Goal: Transaction & Acquisition: Purchase product/service

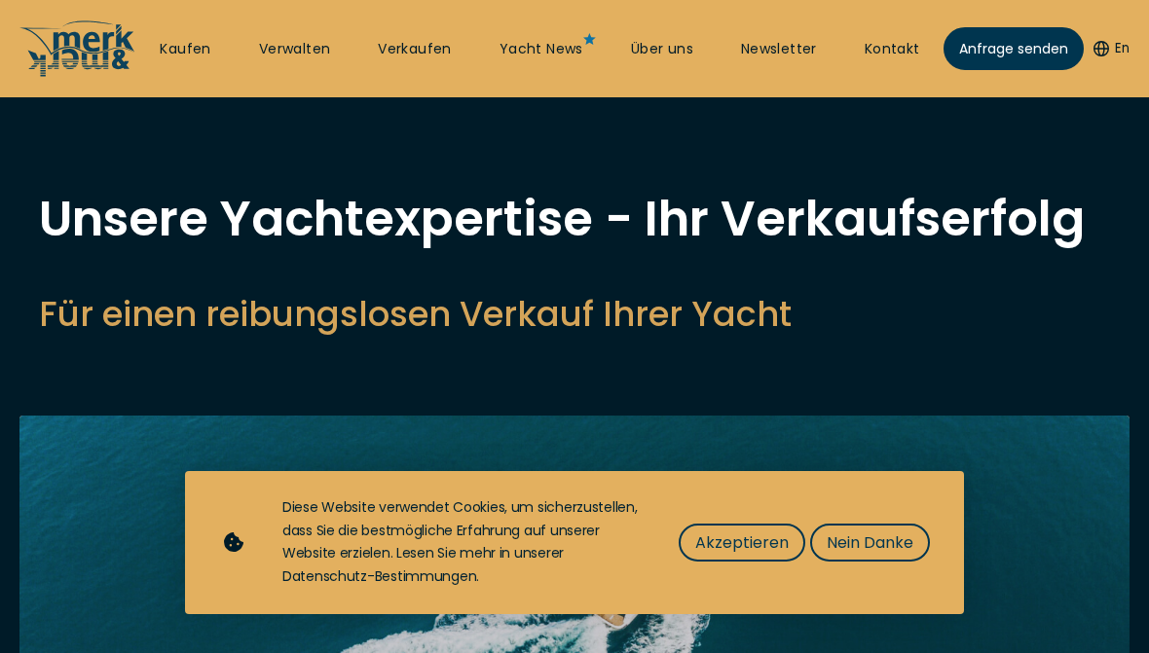
select select "sell"
click at [876, 534] on span "Nein Danke" at bounding box center [870, 543] width 87 height 24
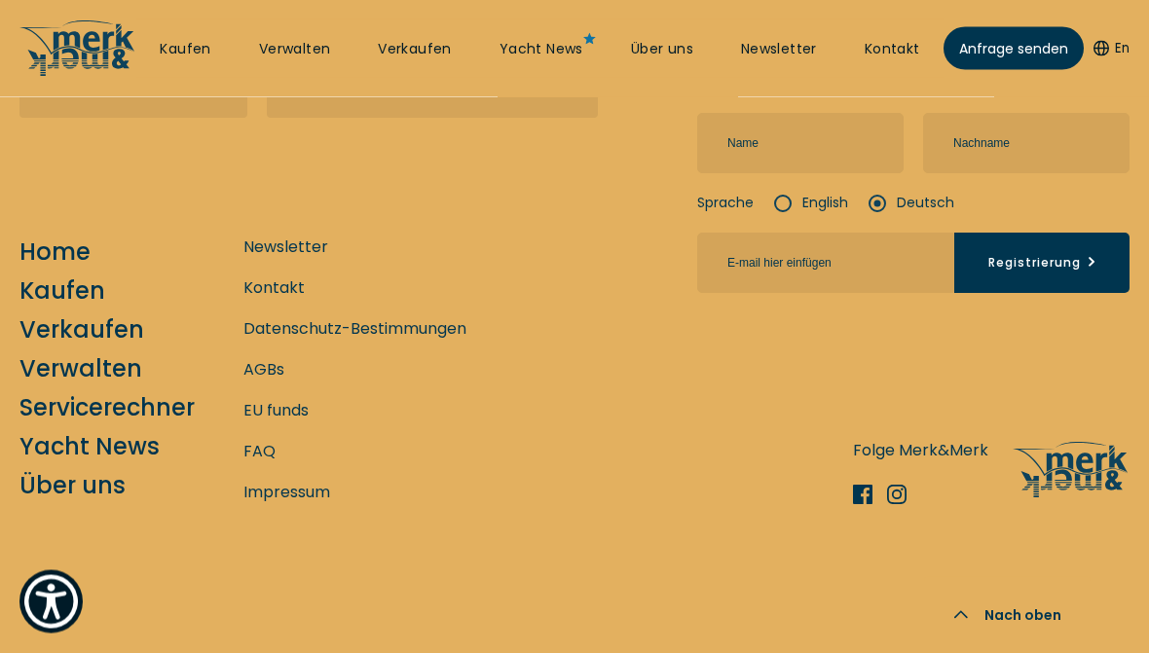
scroll to position [7538, 0]
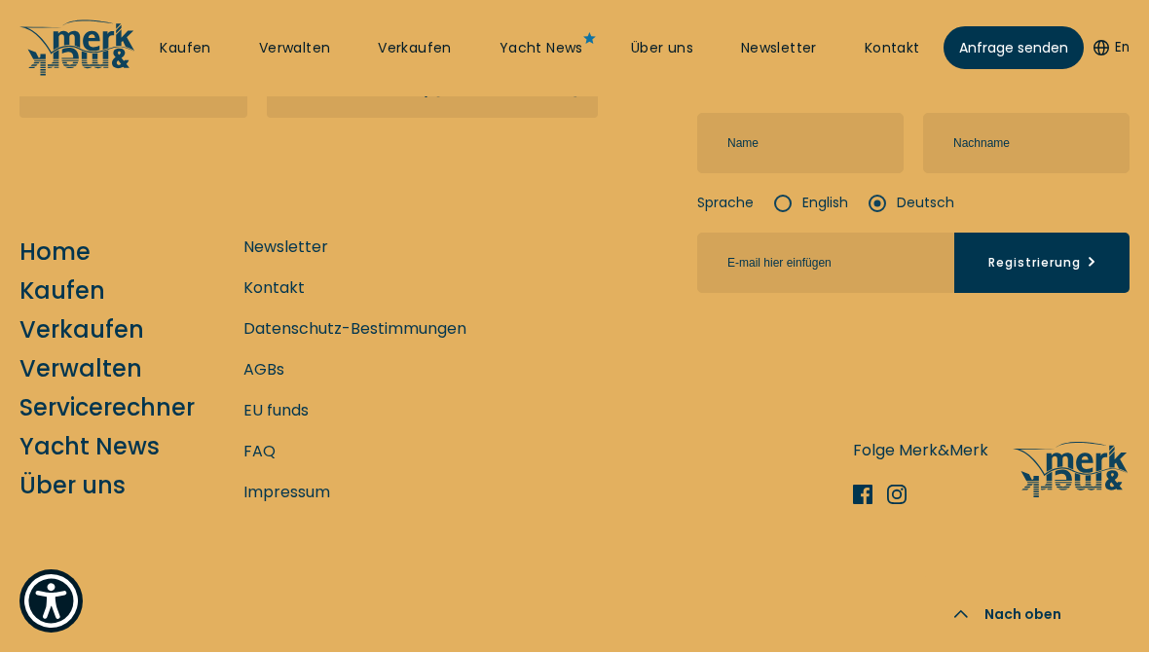
click at [94, 309] on link "Kaufen" at bounding box center [62, 292] width 86 height 34
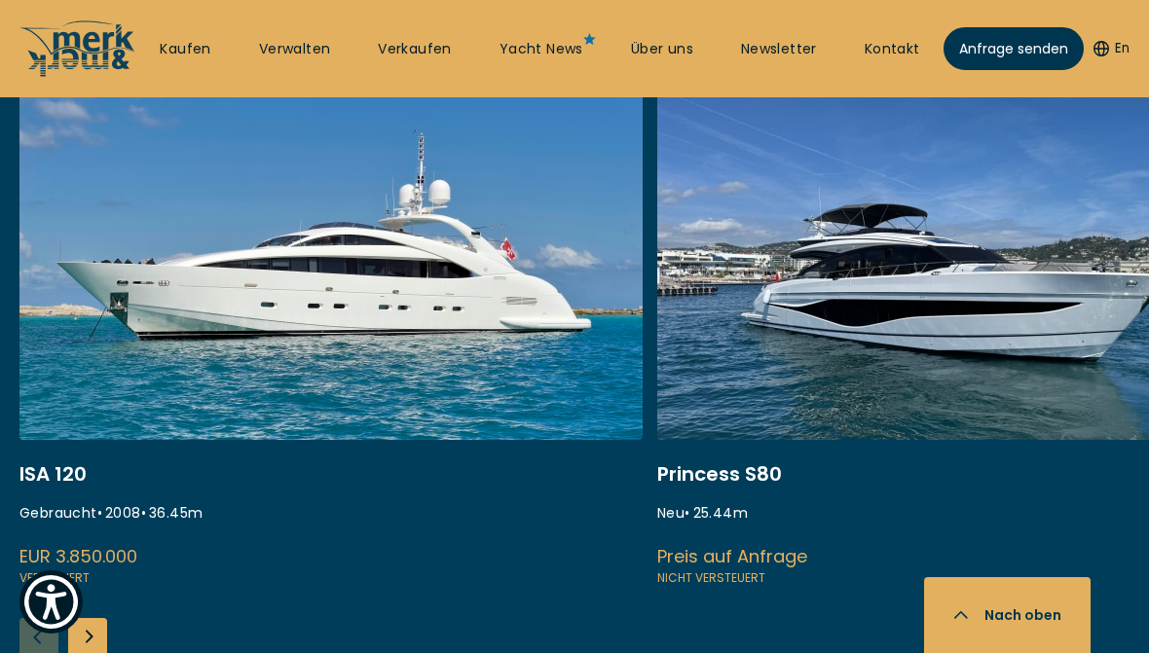
scroll to position [794, 0]
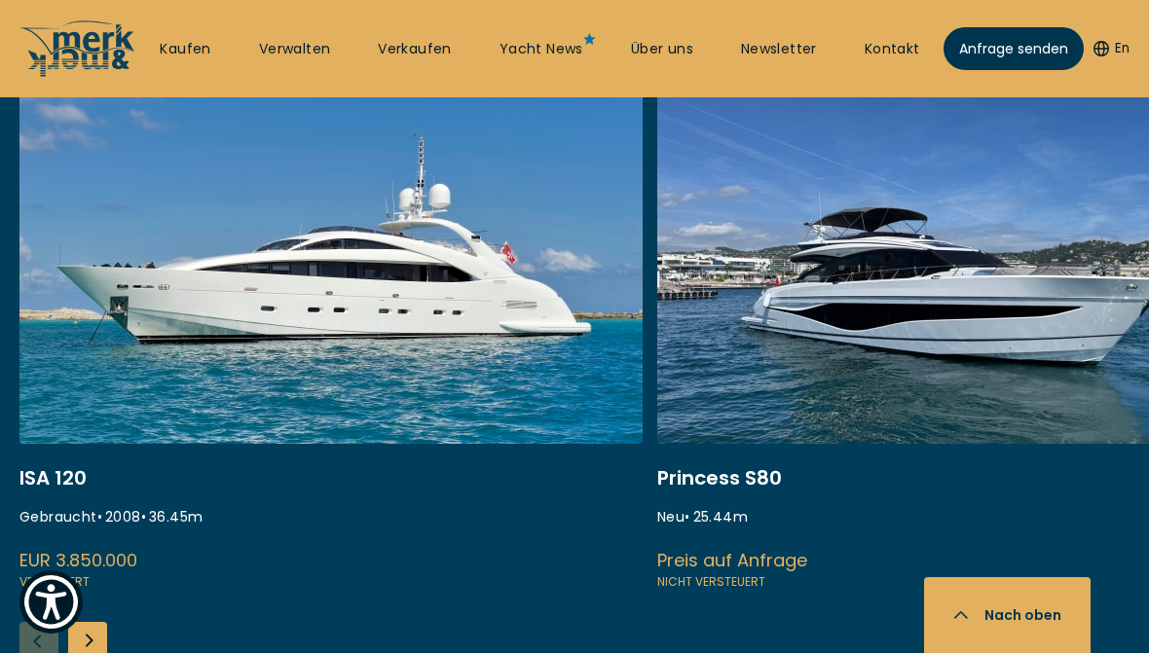
click at [448, 280] on link at bounding box center [330, 333] width 623 height 519
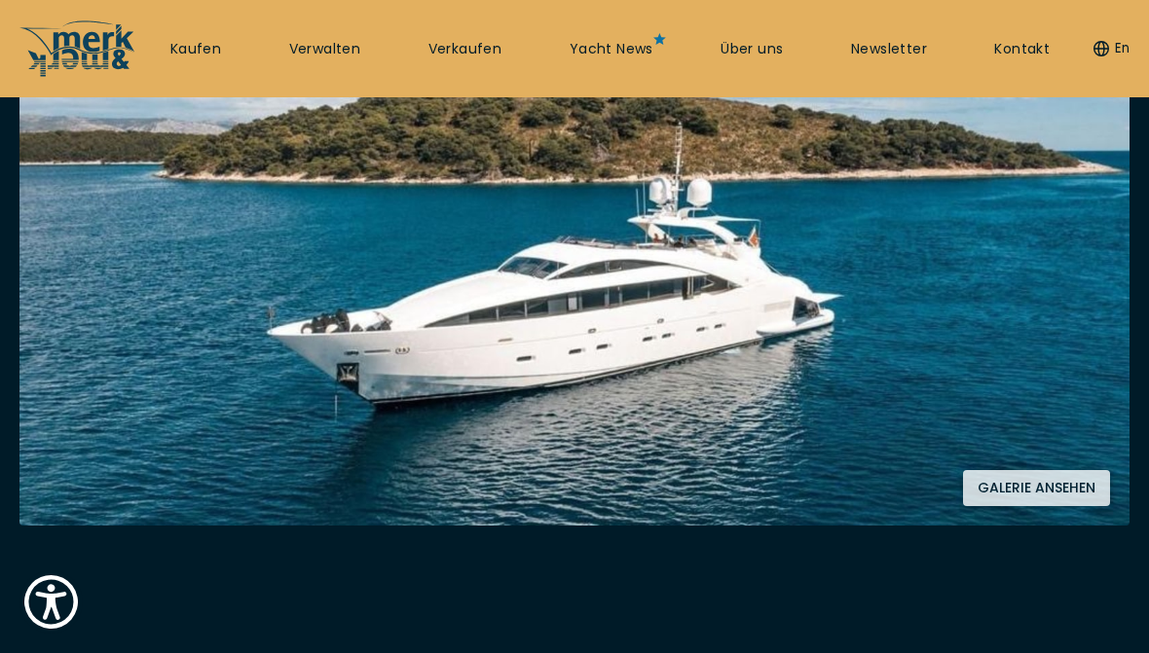
scroll to position [374, 0]
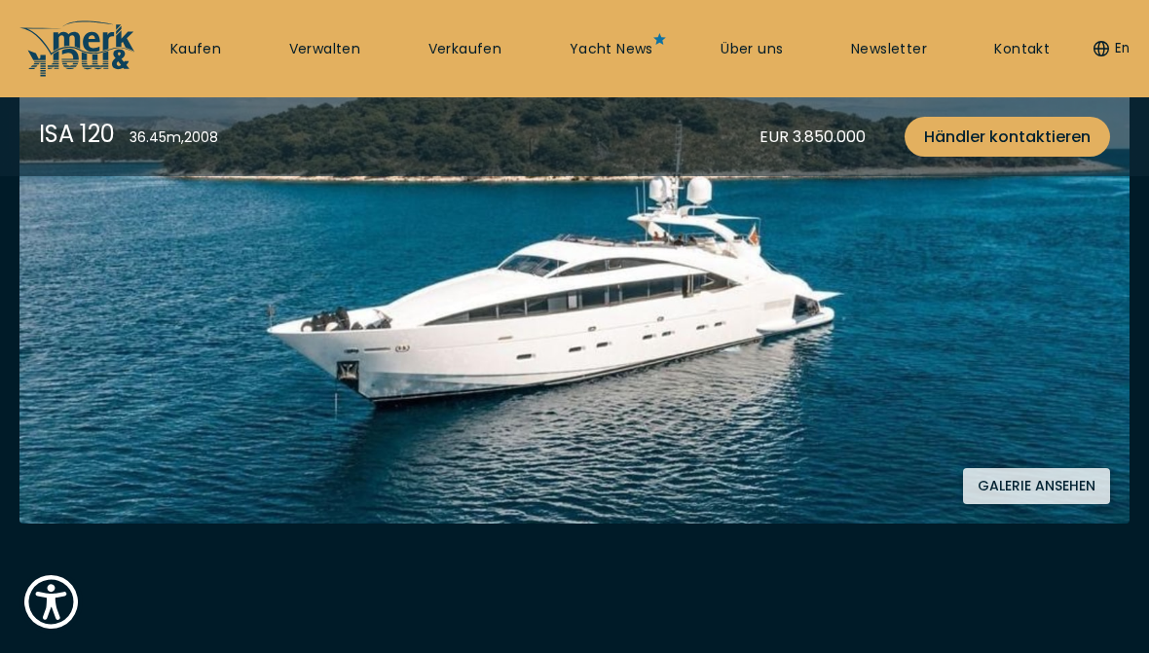
click at [1056, 480] on button "Galerie ansehen" at bounding box center [1036, 486] width 147 height 36
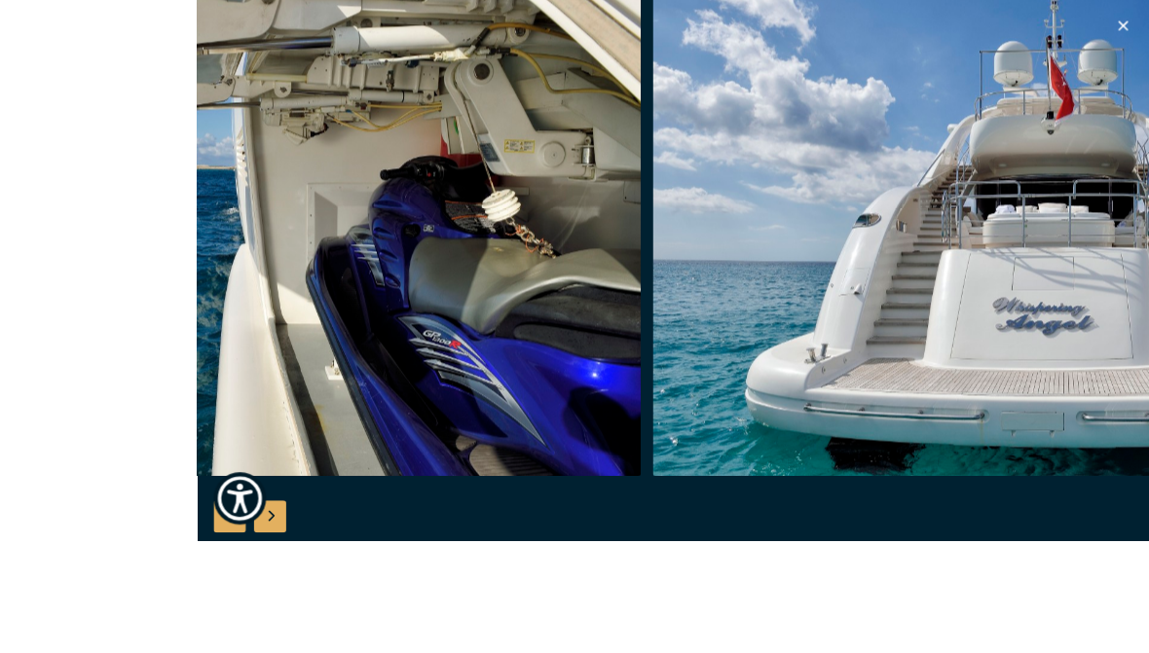
scroll to position [358, 0]
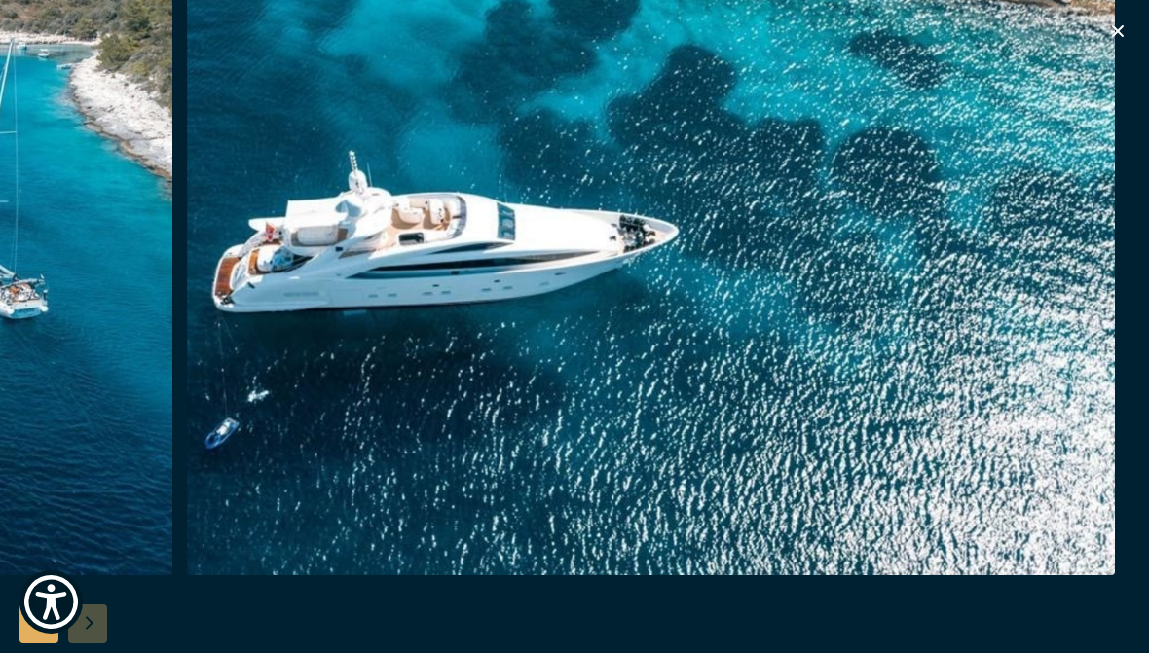
click at [1115, 24] on icon "button" at bounding box center [1117, 30] width 23 height 23
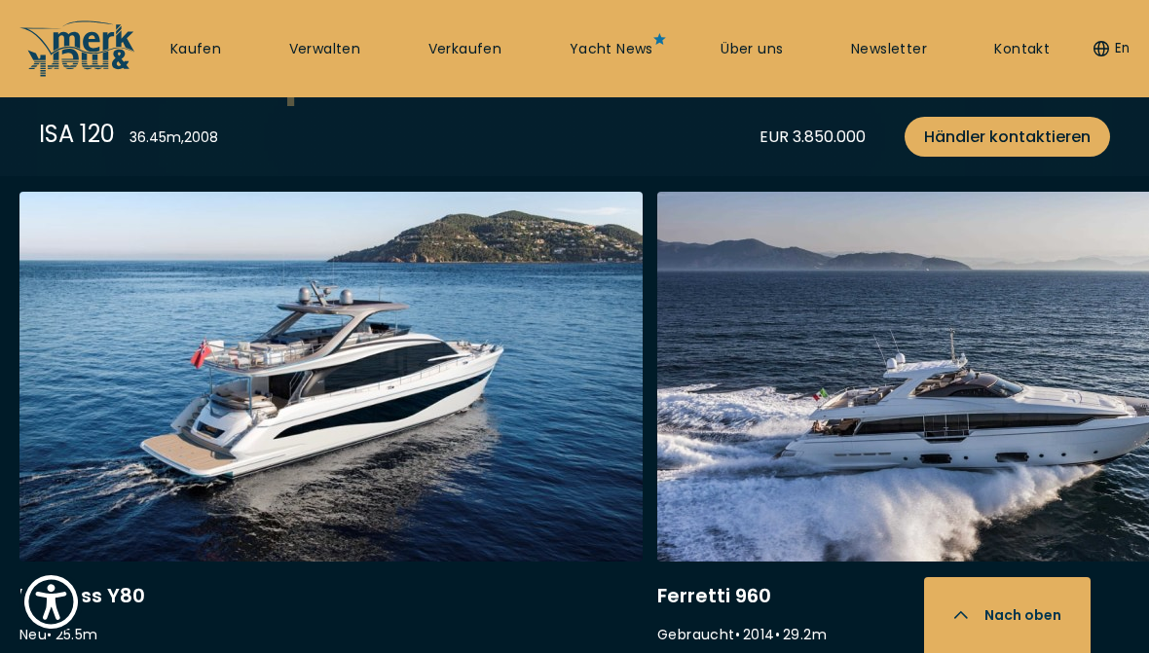
scroll to position [4862, 0]
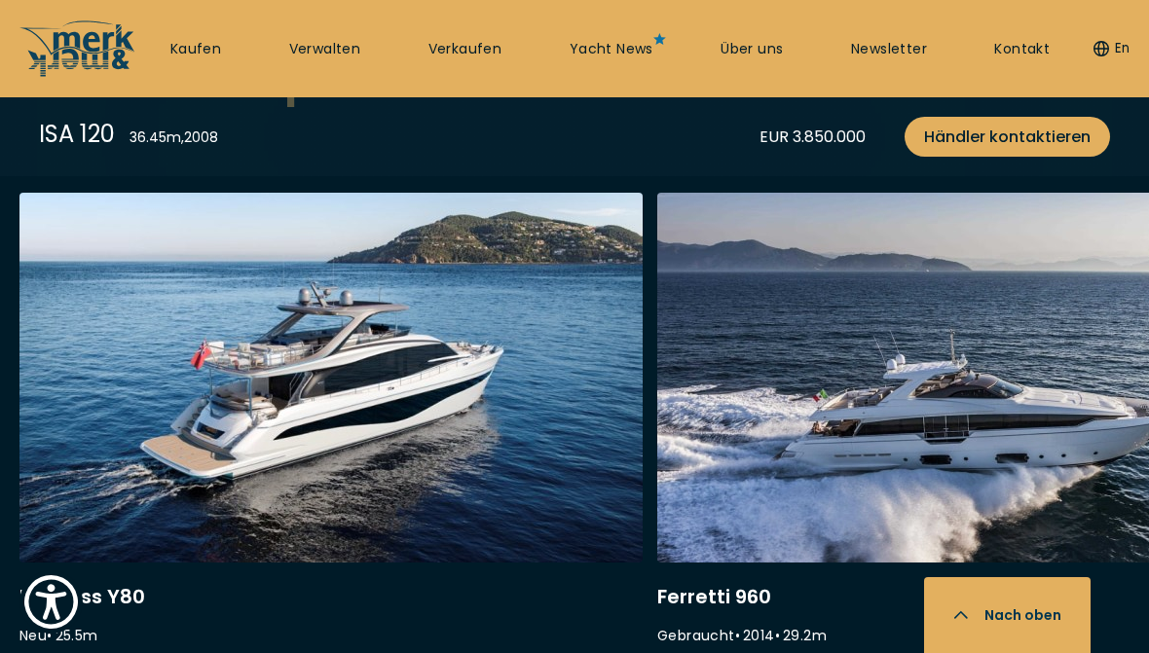
click at [1009, 394] on link at bounding box center [968, 452] width 623 height 519
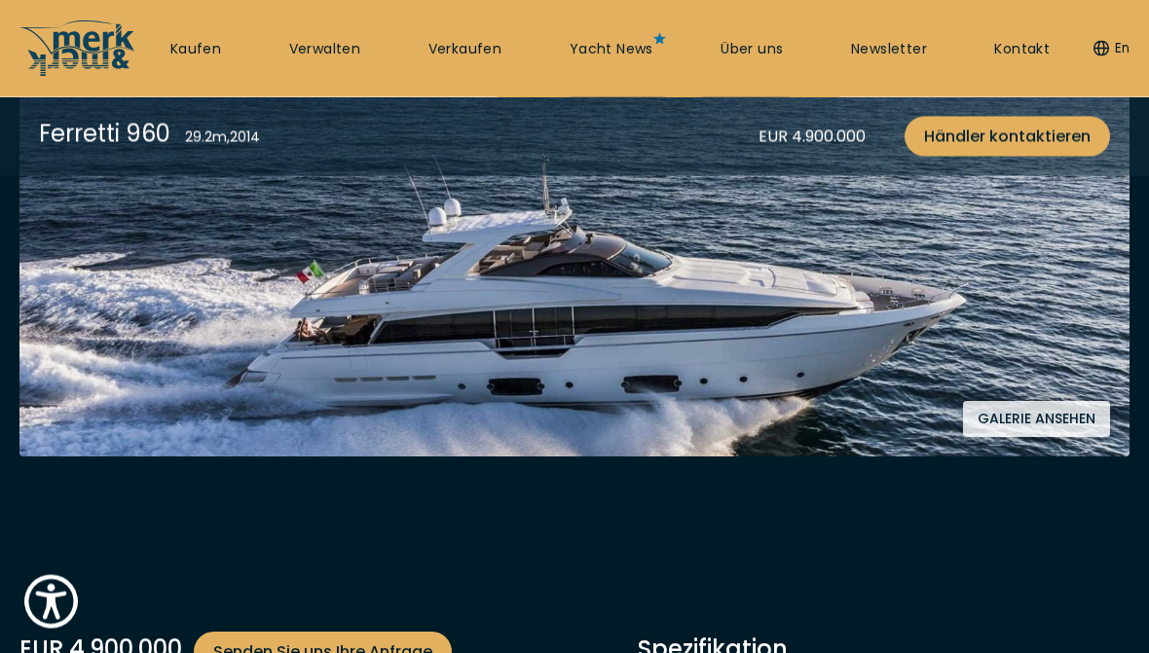
scroll to position [490, 0]
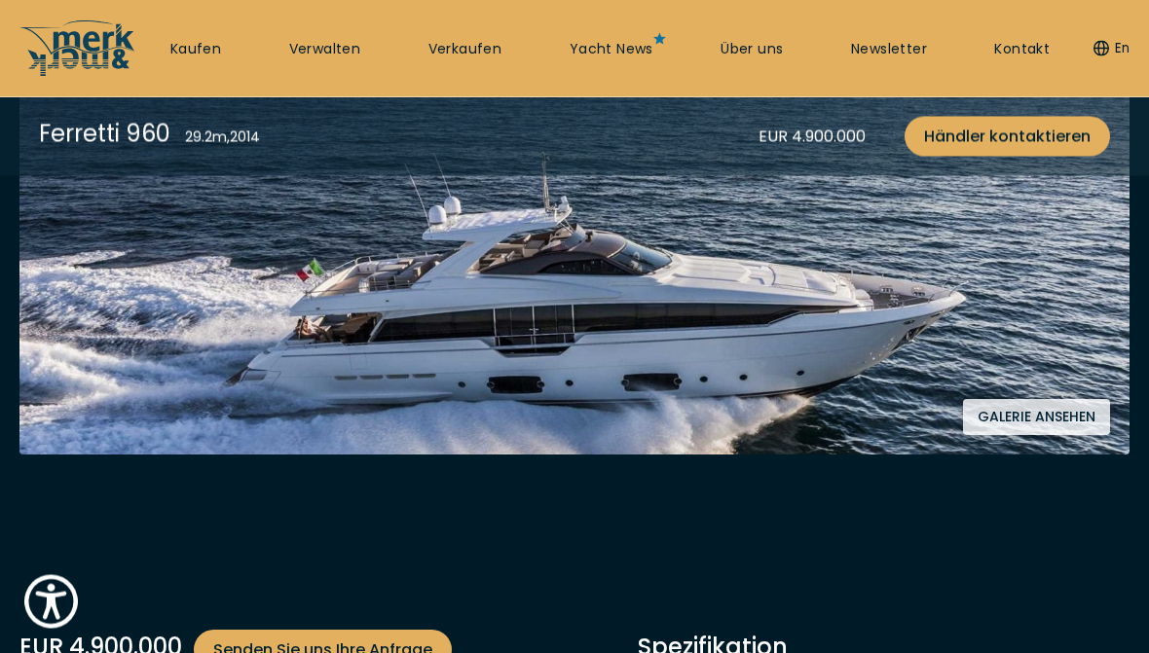
click at [1057, 420] on button "Galerie ansehen" at bounding box center [1036, 418] width 147 height 36
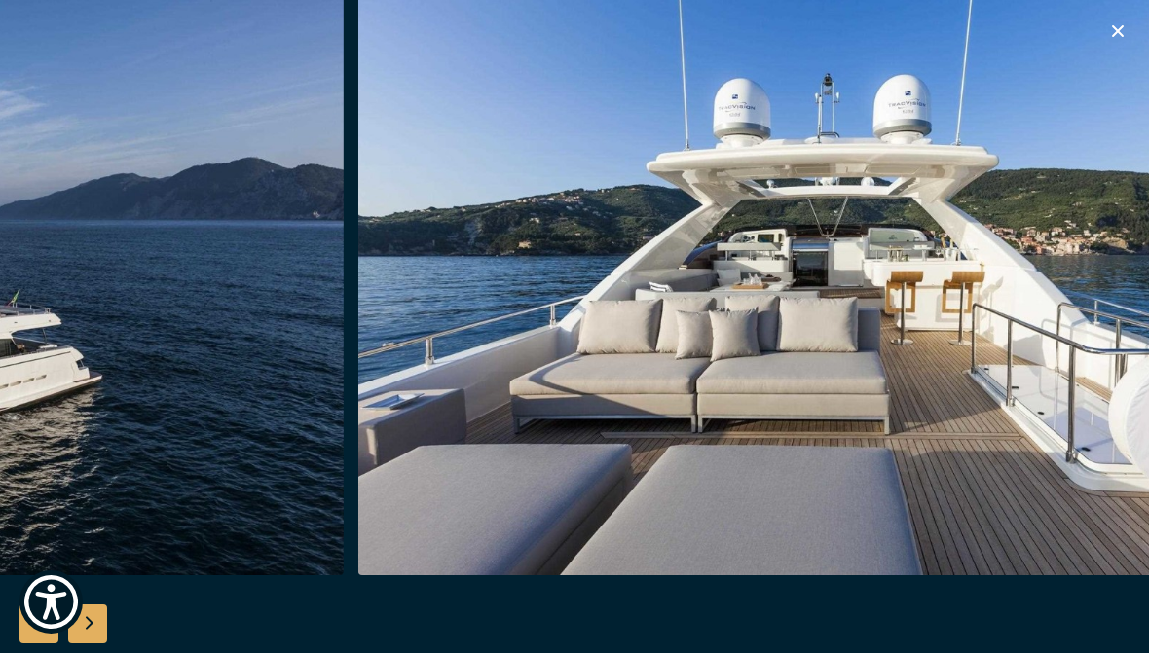
click at [928, 562] on img "button" at bounding box center [822, 263] width 928 height 623
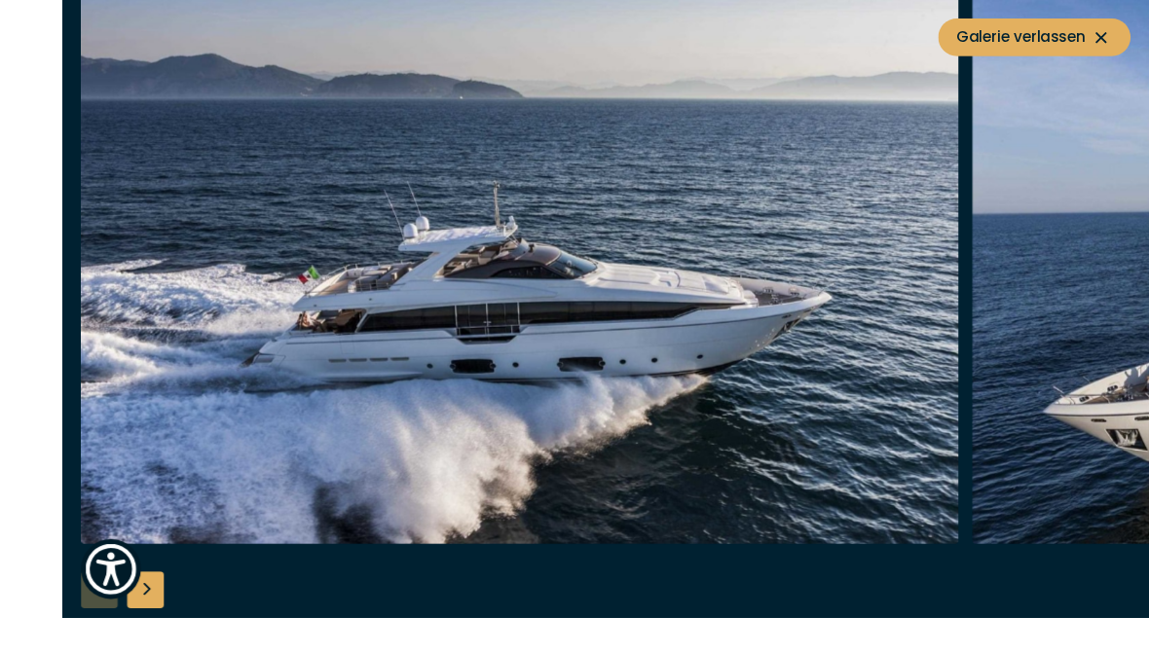
scroll to position [522, 0]
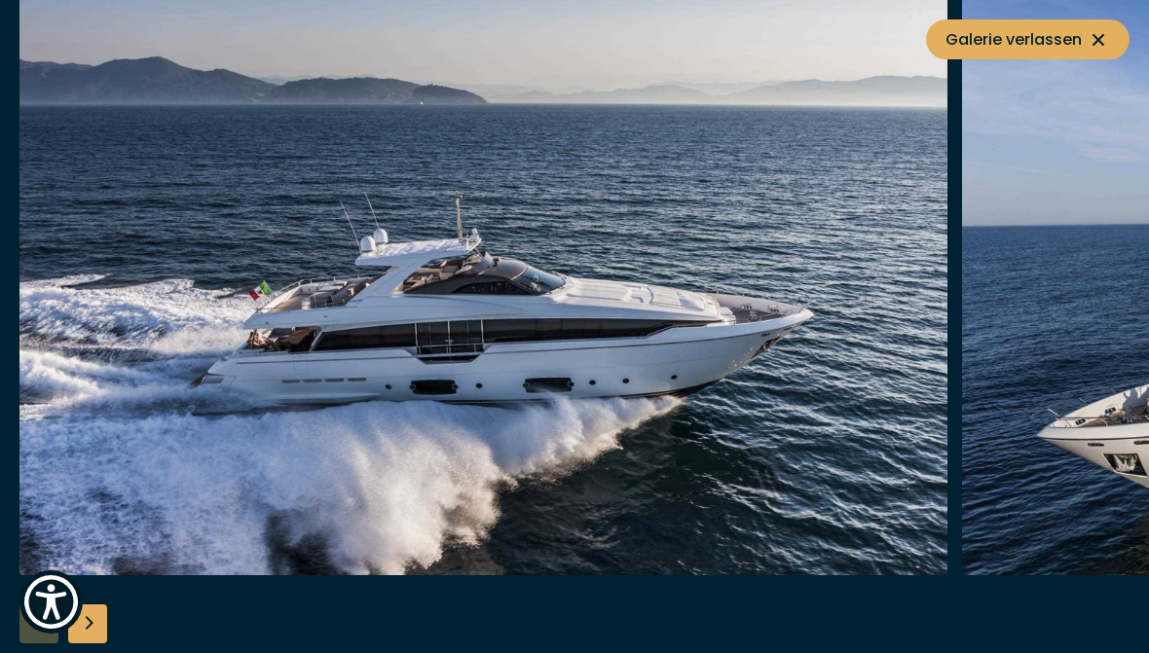
click at [1074, 39] on span "Galerie verlassen" at bounding box center [1028, 39] width 165 height 24
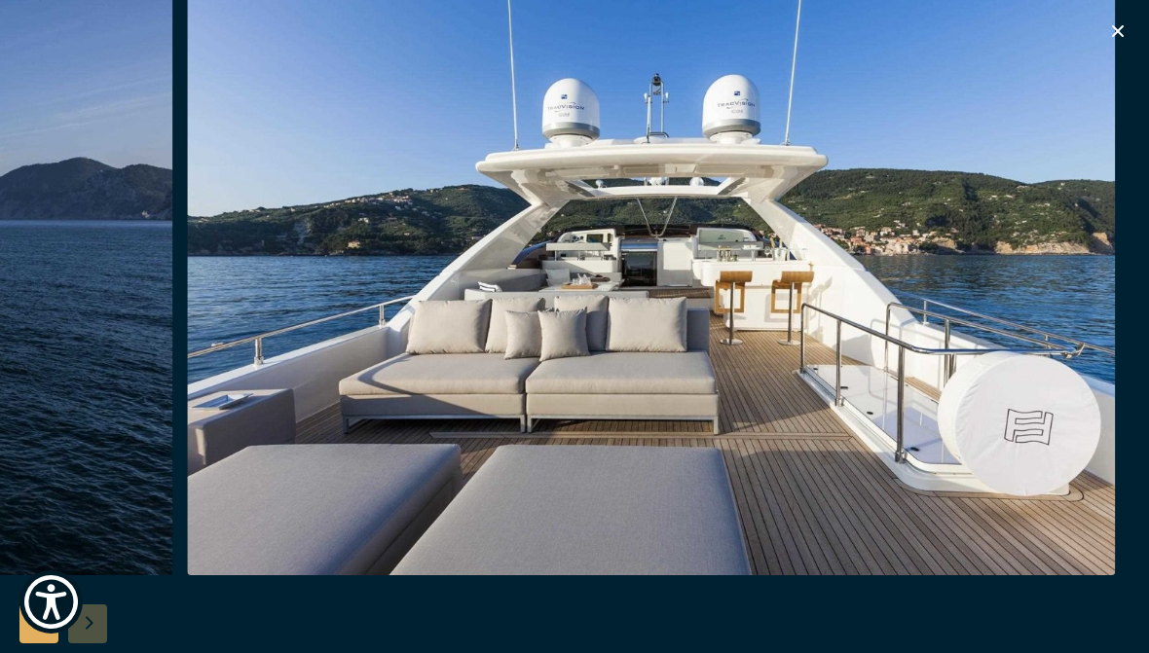
click at [1119, 26] on icon "button" at bounding box center [1117, 30] width 23 height 23
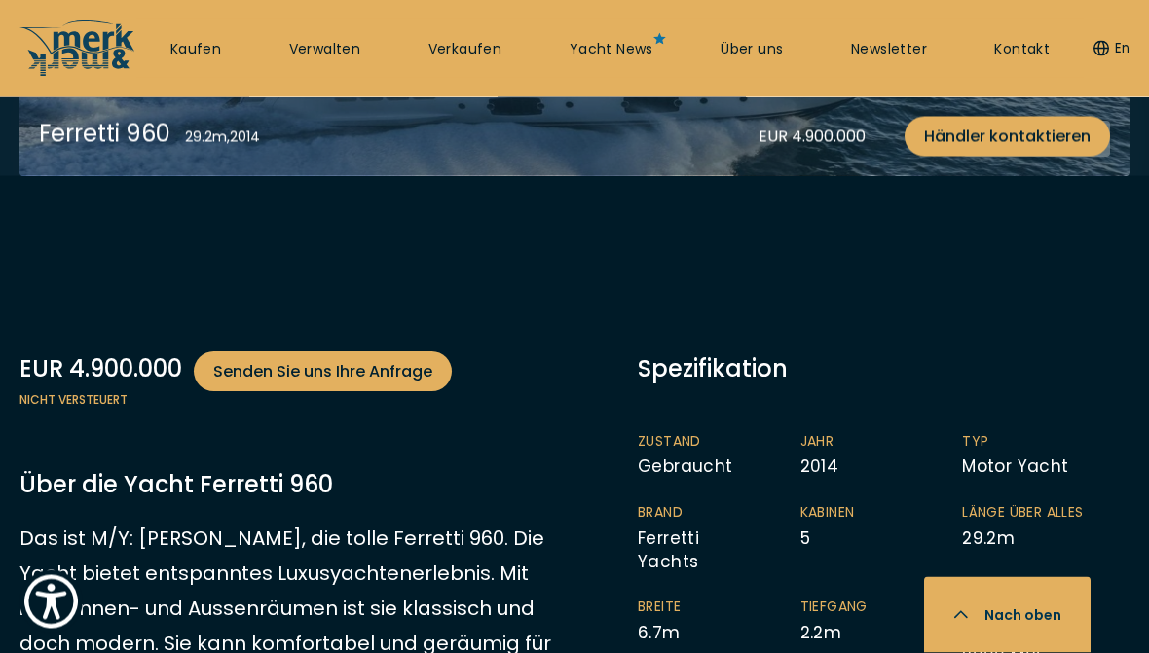
scroll to position [769, 0]
